Goal: Transaction & Acquisition: Book appointment/travel/reservation

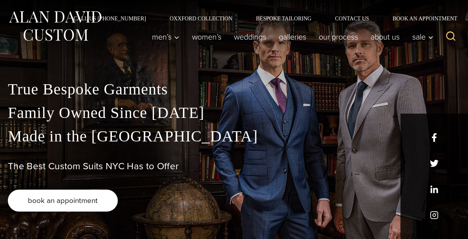
click at [97, 202] on span "book an appointment" at bounding box center [63, 200] width 70 height 11
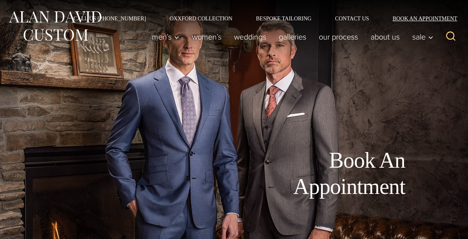
click at [442, 20] on link "Book an Appointment" at bounding box center [419, 18] width 79 height 5
click at [417, 20] on link "Book an Appointment" at bounding box center [419, 18] width 79 height 5
